Goal: Information Seeking & Learning: Learn about a topic

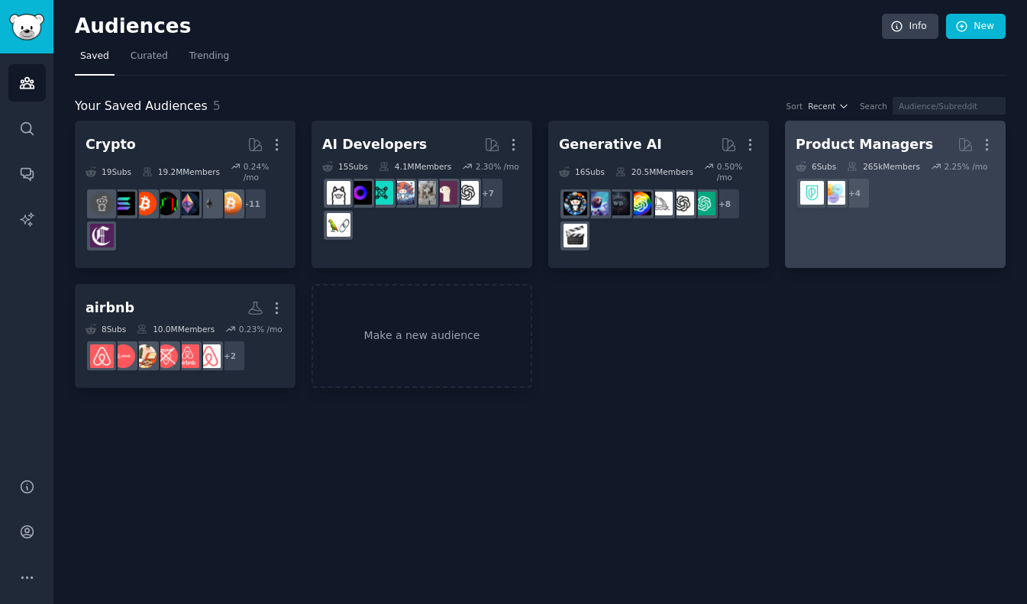
click at [940, 198] on dd "r/prodmgmt, r/ProductOwner, r/ProductManager, r/Product_Management + 4" at bounding box center [894, 193] width 199 height 43
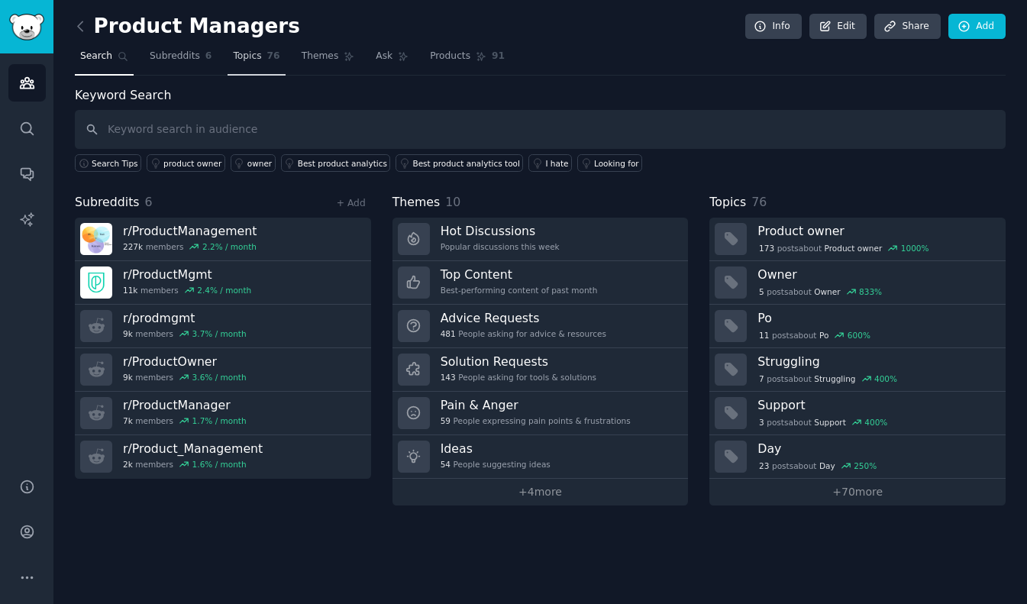
click at [247, 60] on span "Topics" at bounding box center [247, 57] width 28 height 14
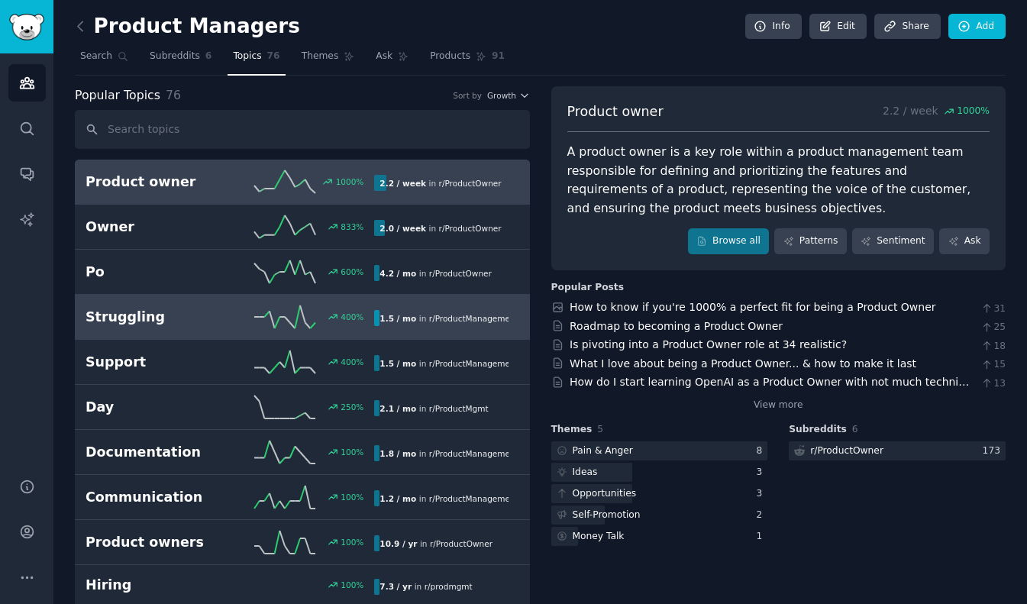
click at [130, 321] on h2 "Struggling" at bounding box center [157, 317] width 144 height 19
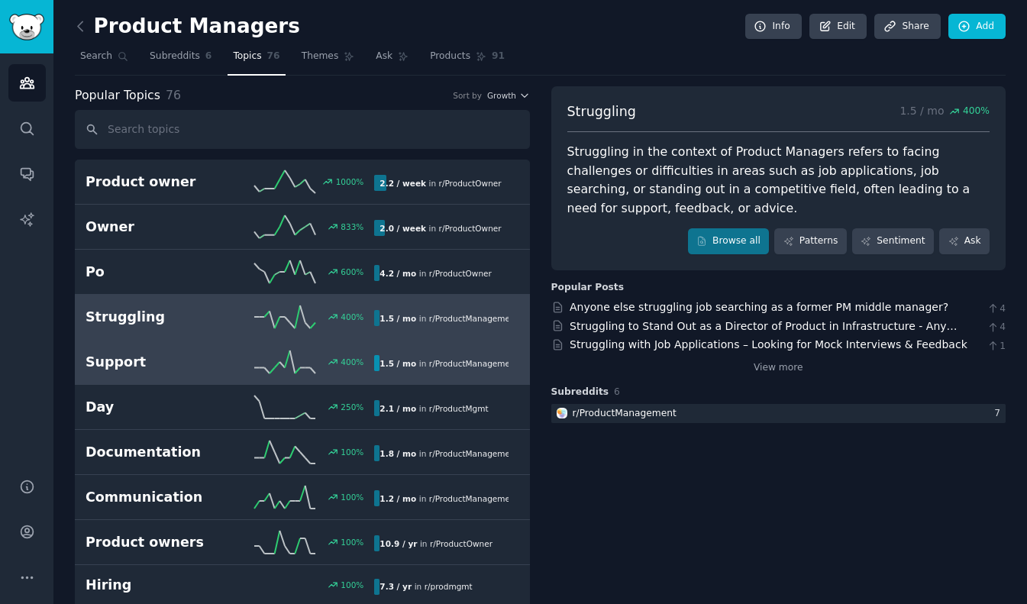
click at [108, 360] on h2 "Support" at bounding box center [157, 362] width 144 height 19
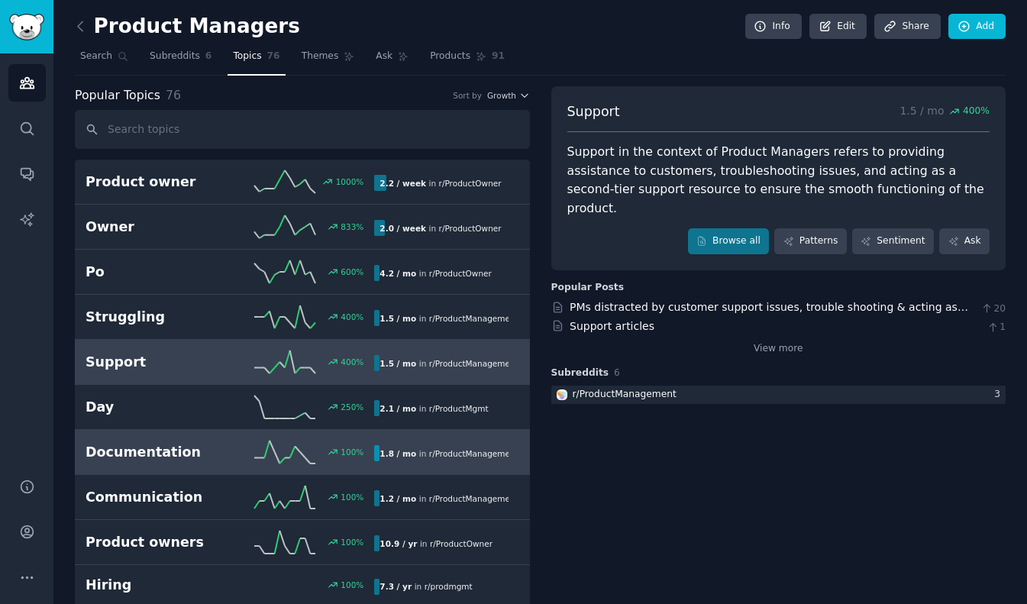
click at [136, 455] on h2 "Documentation" at bounding box center [157, 452] width 144 height 19
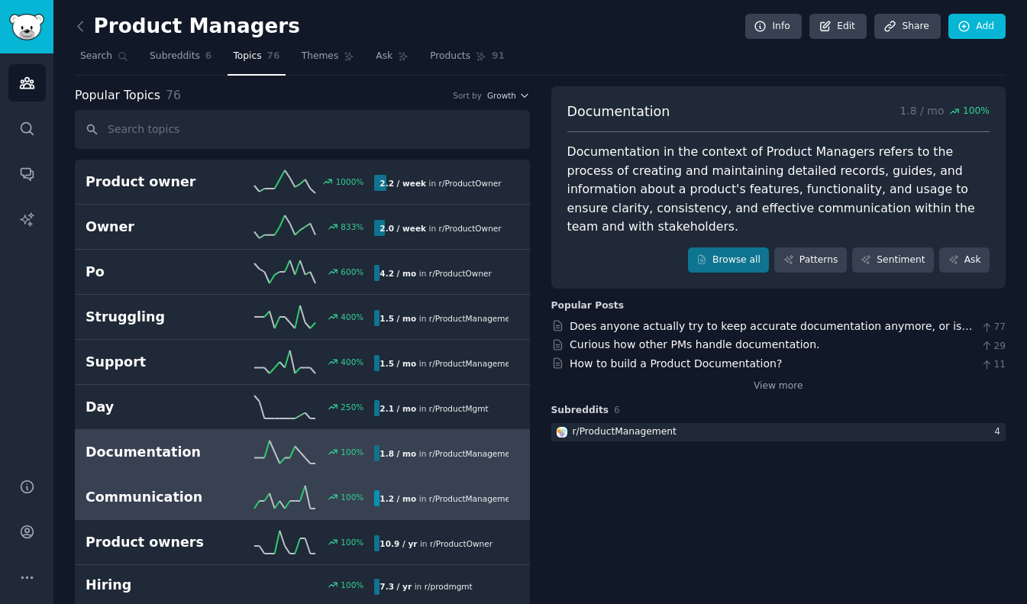
click at [134, 504] on h2 "Communication" at bounding box center [157, 497] width 144 height 19
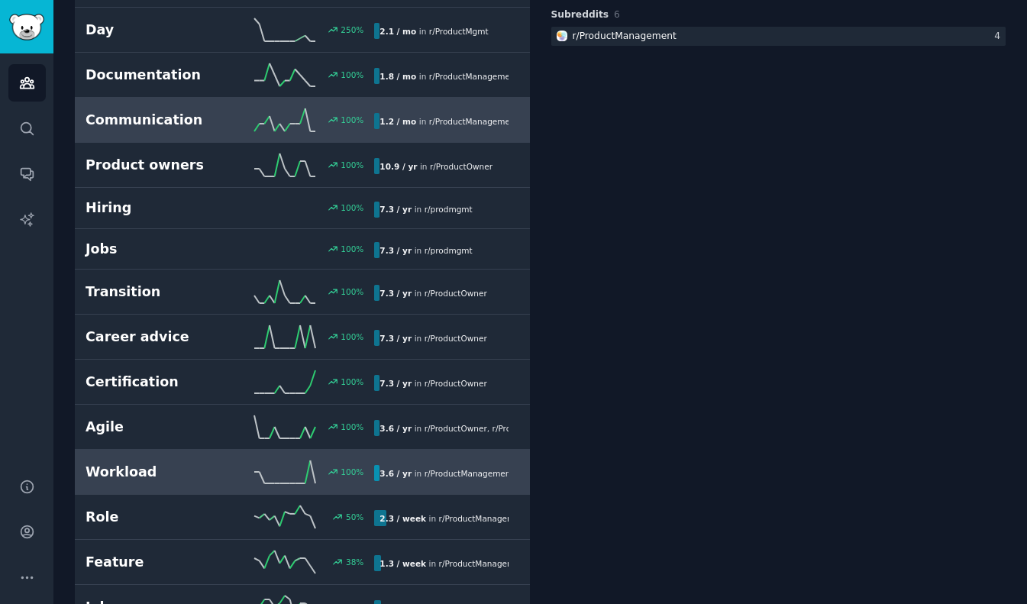
scroll to position [380, 0]
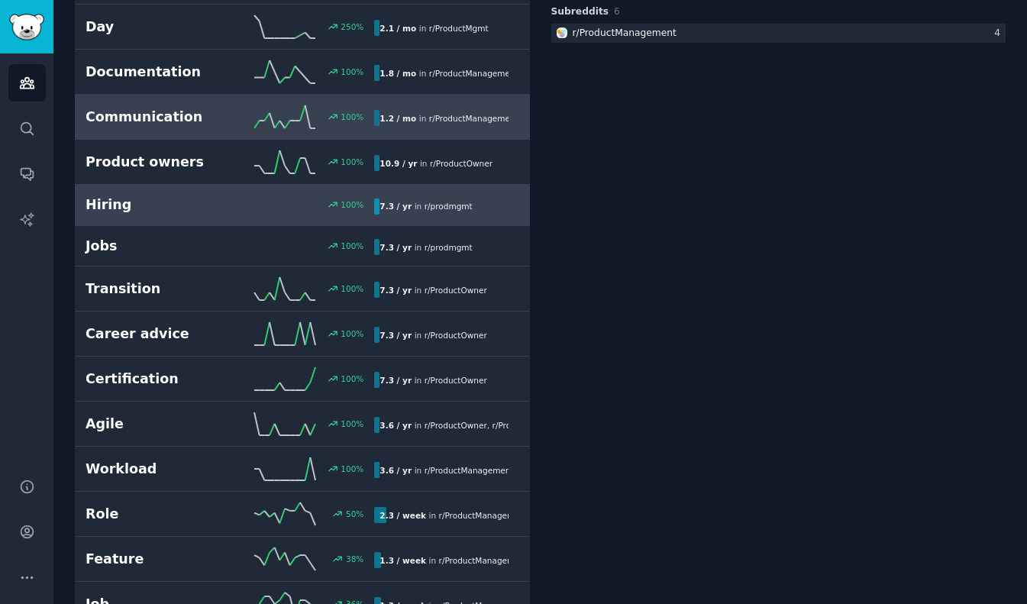
click at [120, 205] on h2 "Hiring" at bounding box center [157, 204] width 144 height 19
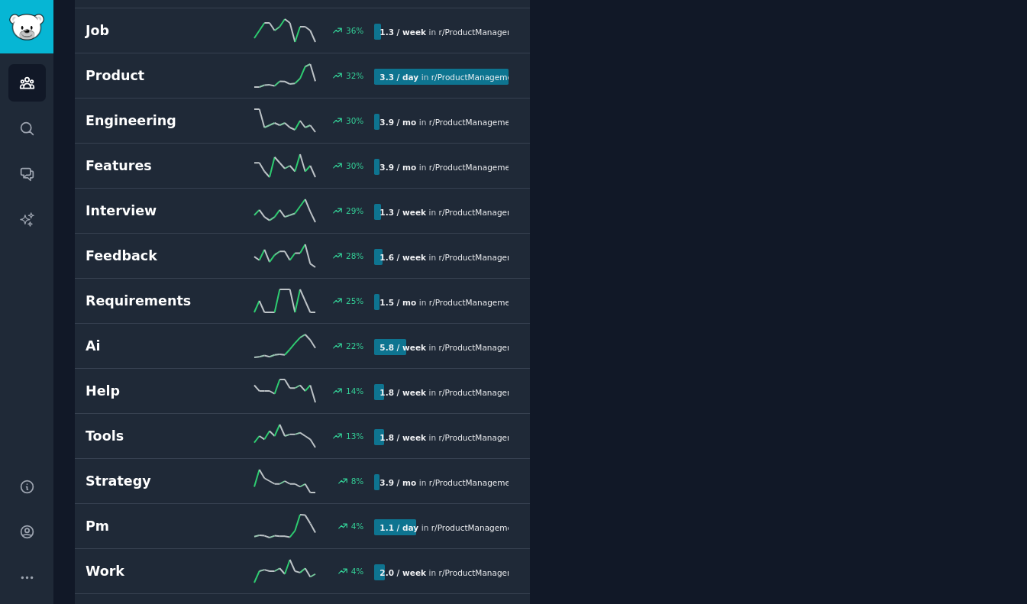
scroll to position [964, 0]
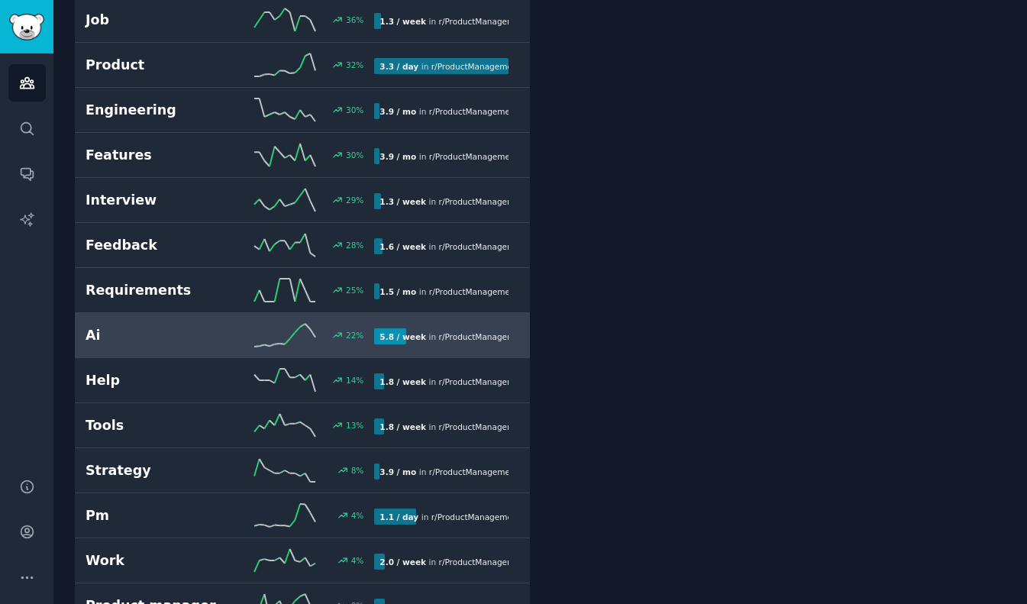
click at [138, 333] on h2 "Ai" at bounding box center [157, 335] width 144 height 19
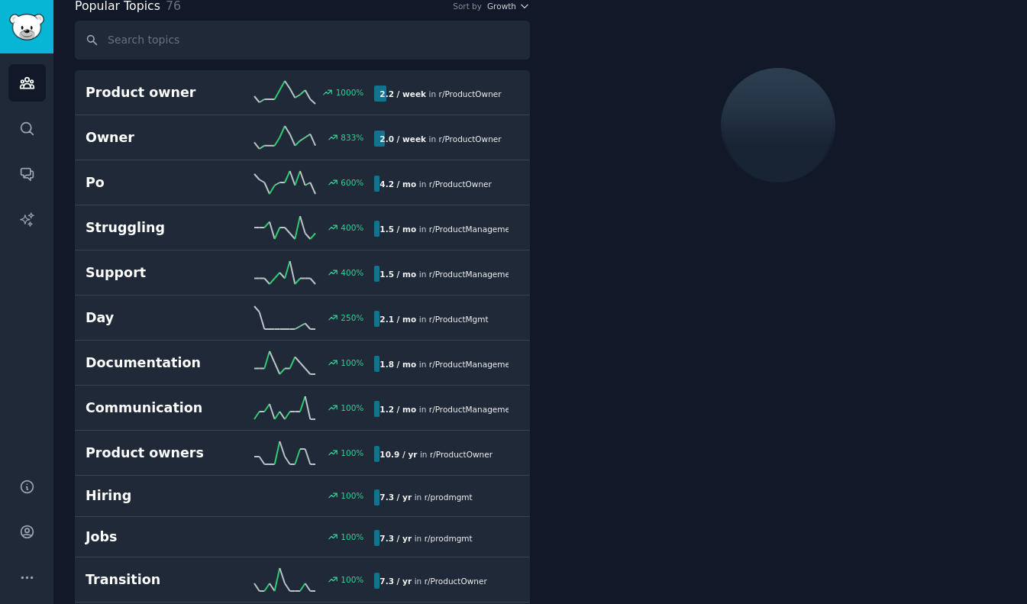
scroll to position [85, 0]
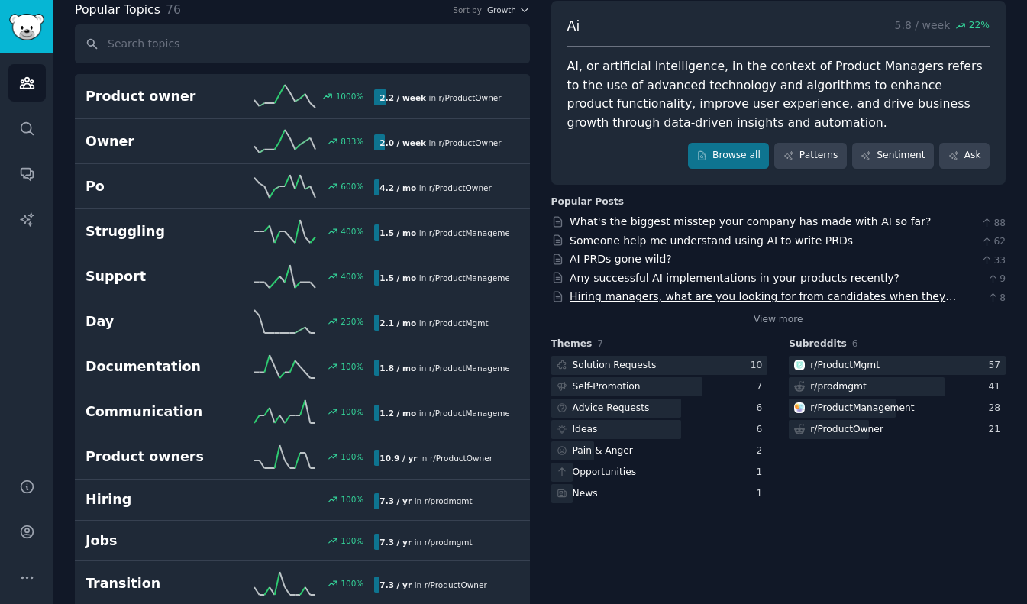
click at [672, 298] on link "Hiring managers, what are you looking for from candidates when they interview f…" at bounding box center [766, 312] width 394 height 44
